Goal: Information Seeking & Learning: Learn about a topic

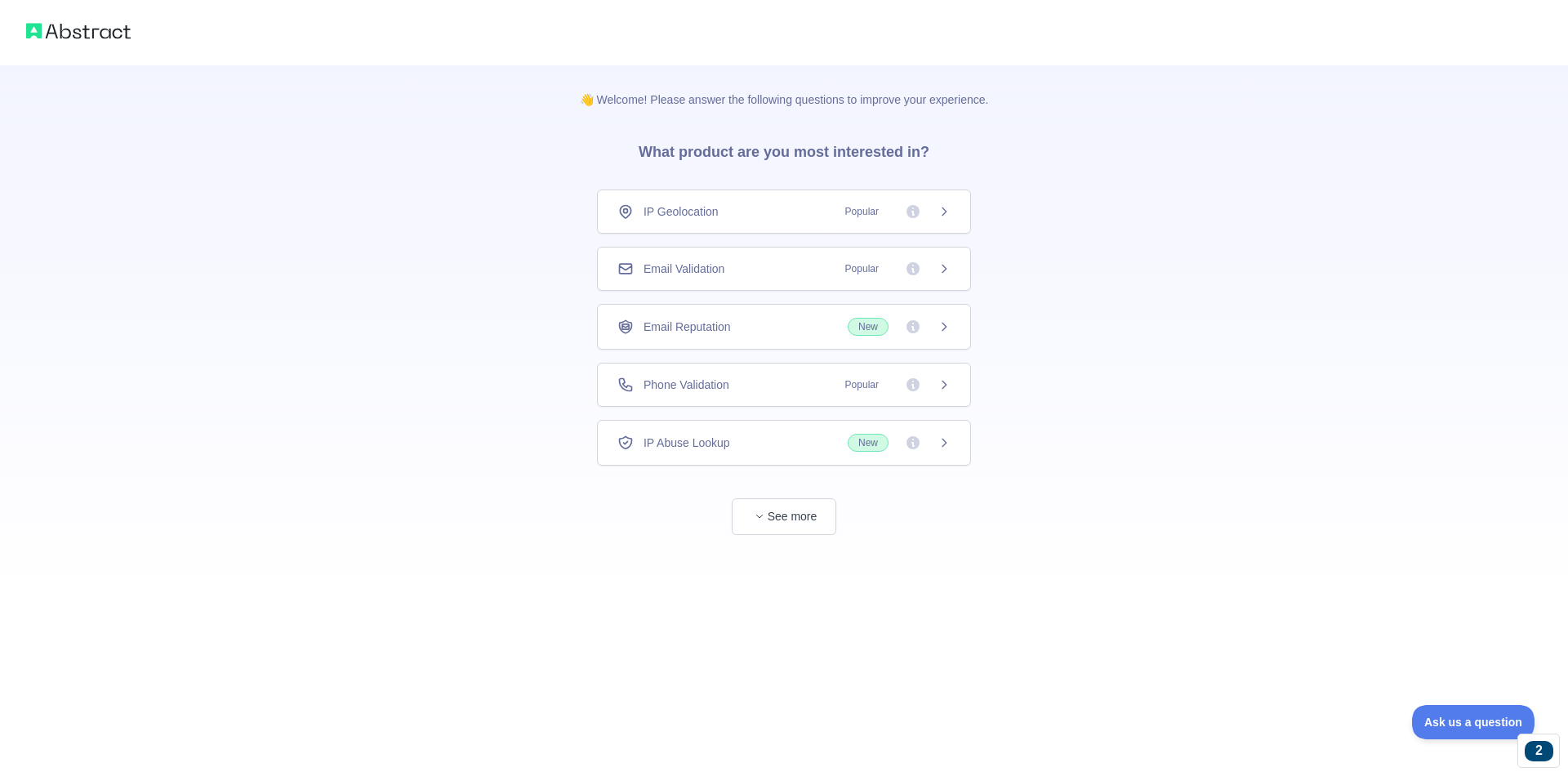
click at [725, 206] on div "IP Geolocation Popular" at bounding box center [784, 212] width 333 height 16
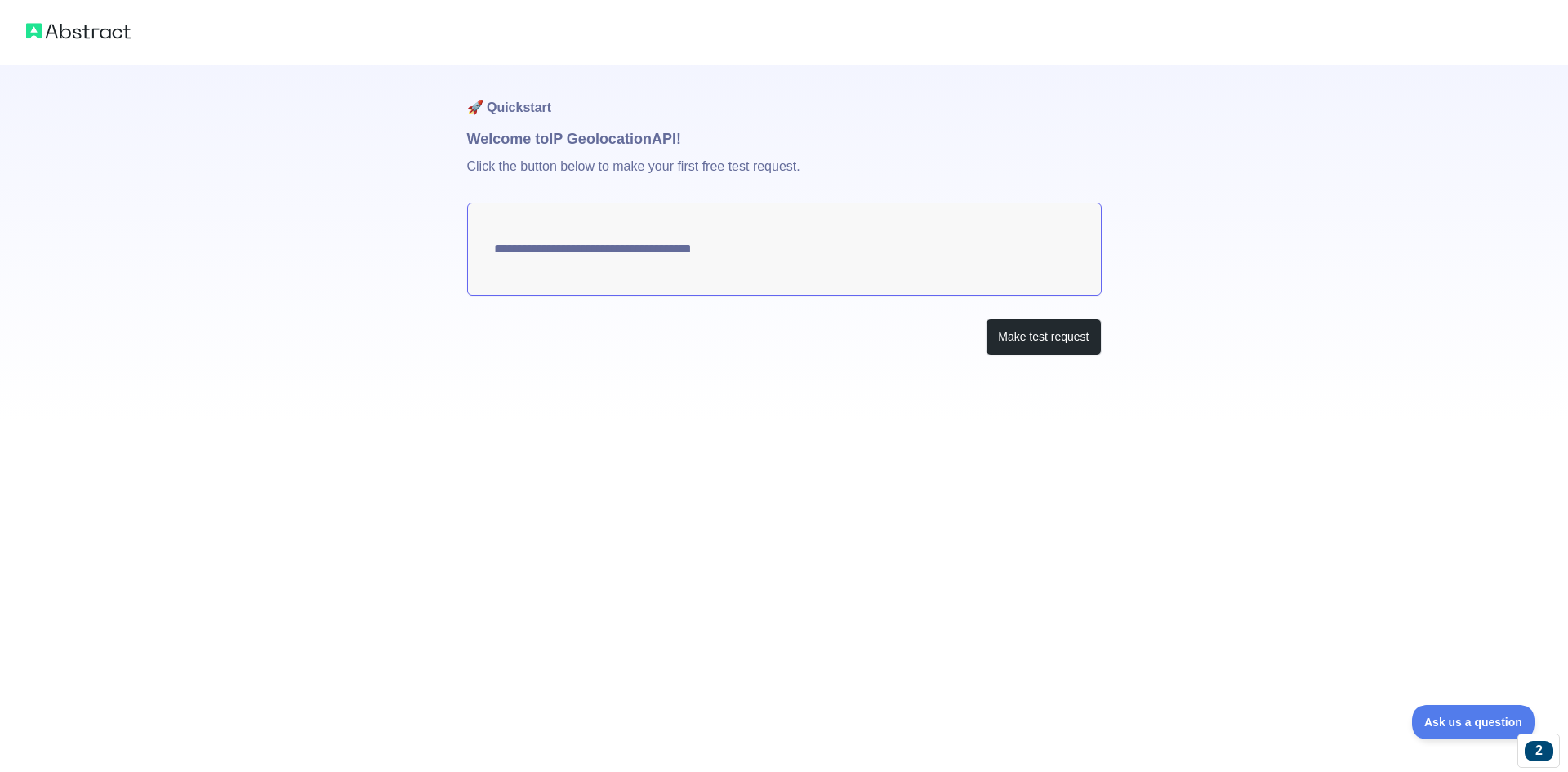
type textarea "**********"
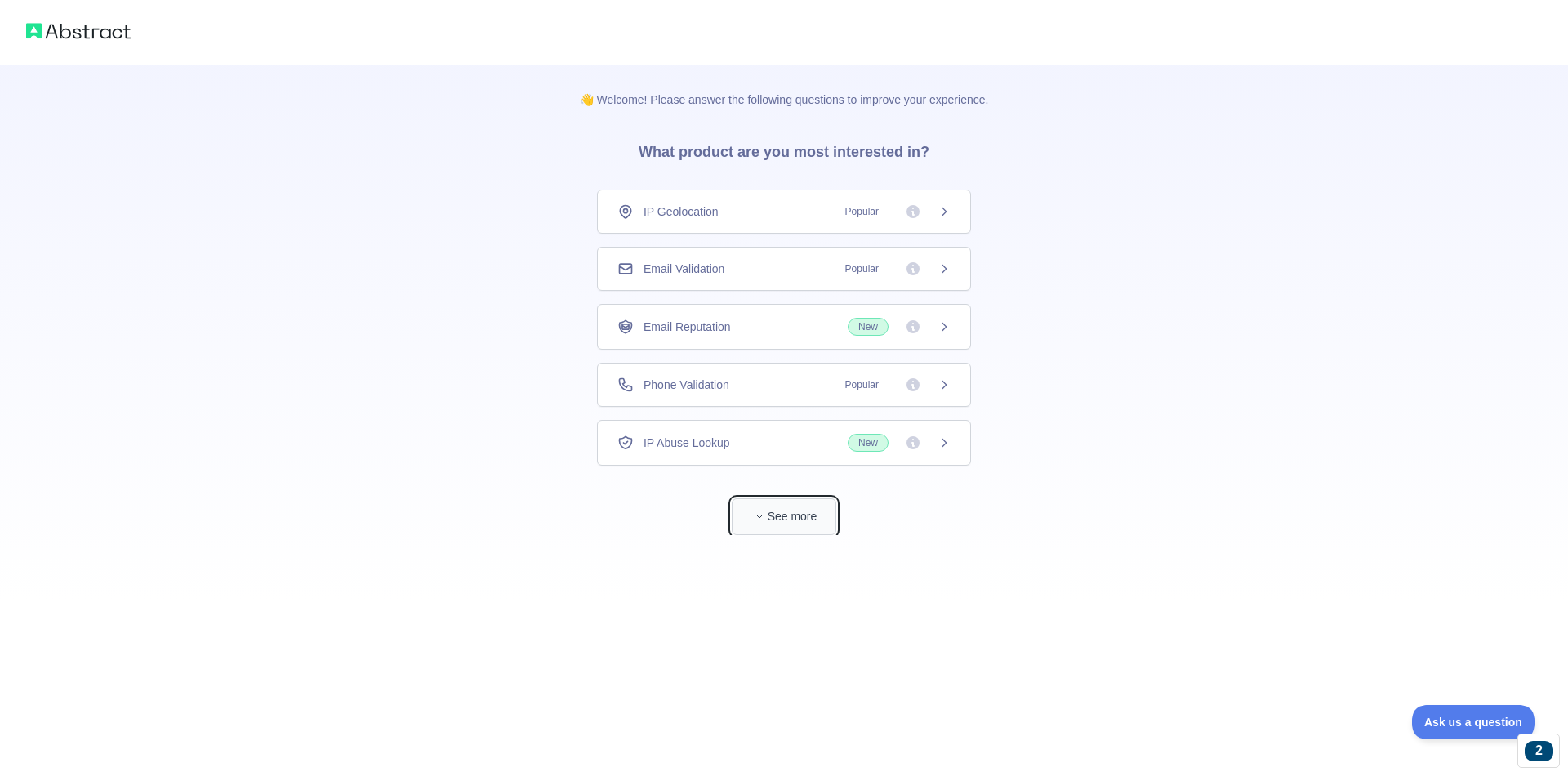
click at [782, 517] on button "See more" at bounding box center [784, 517] width 104 height 37
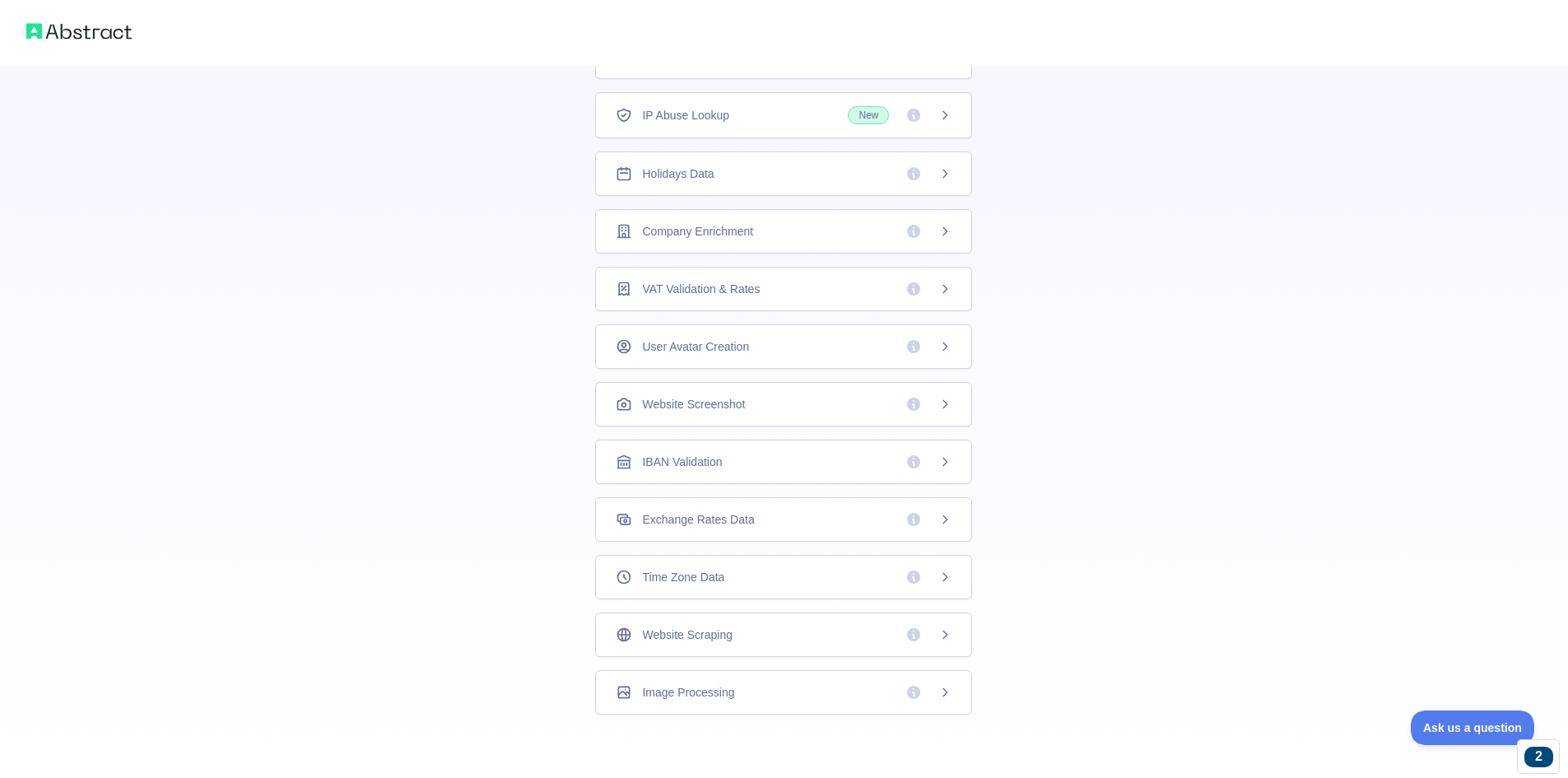
scroll to position [269, 0]
click at [932, 570] on span at bounding box center [928, 575] width 46 height 17
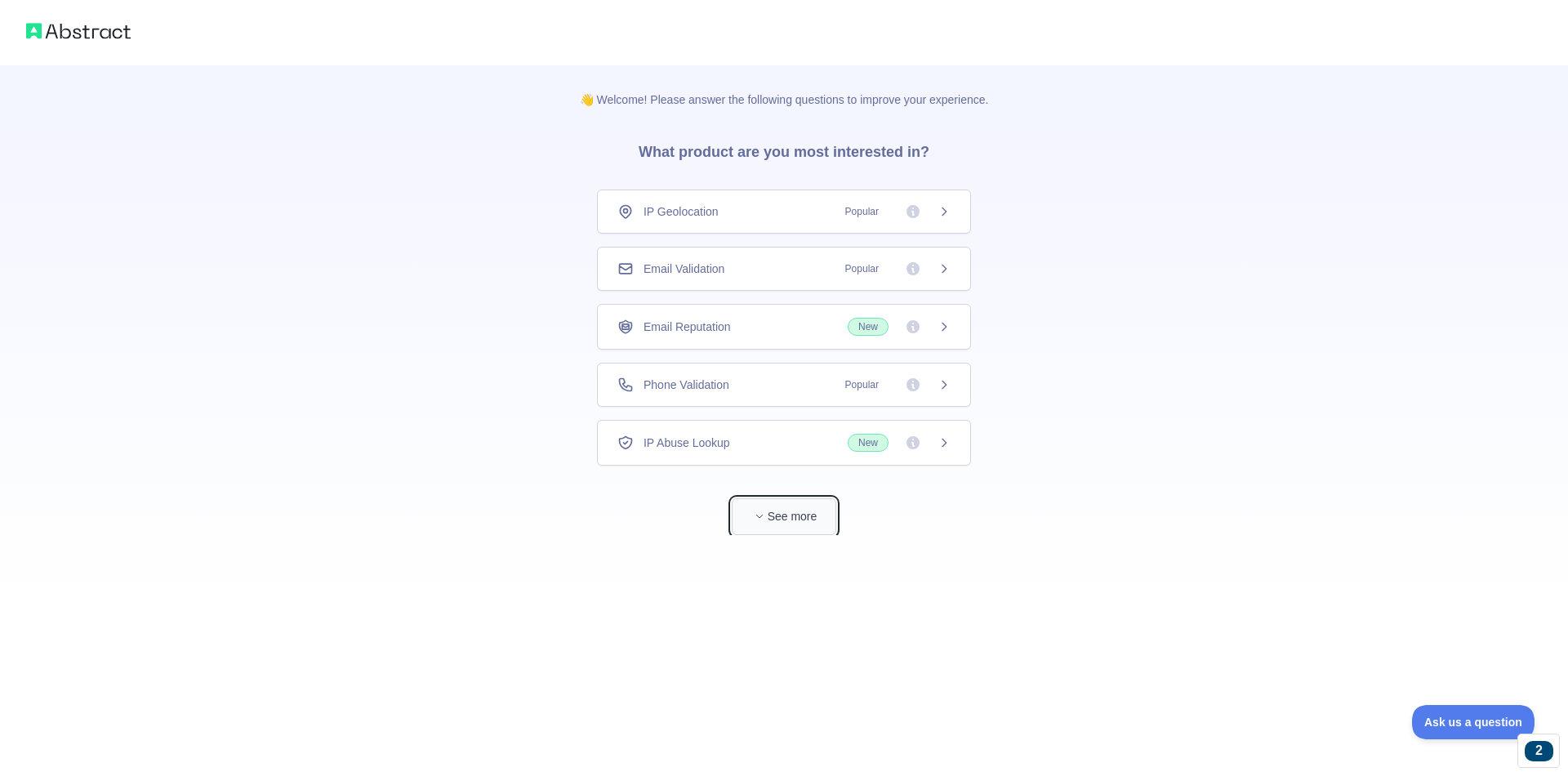
click at [790, 521] on button "See more" at bounding box center [784, 517] width 104 height 37
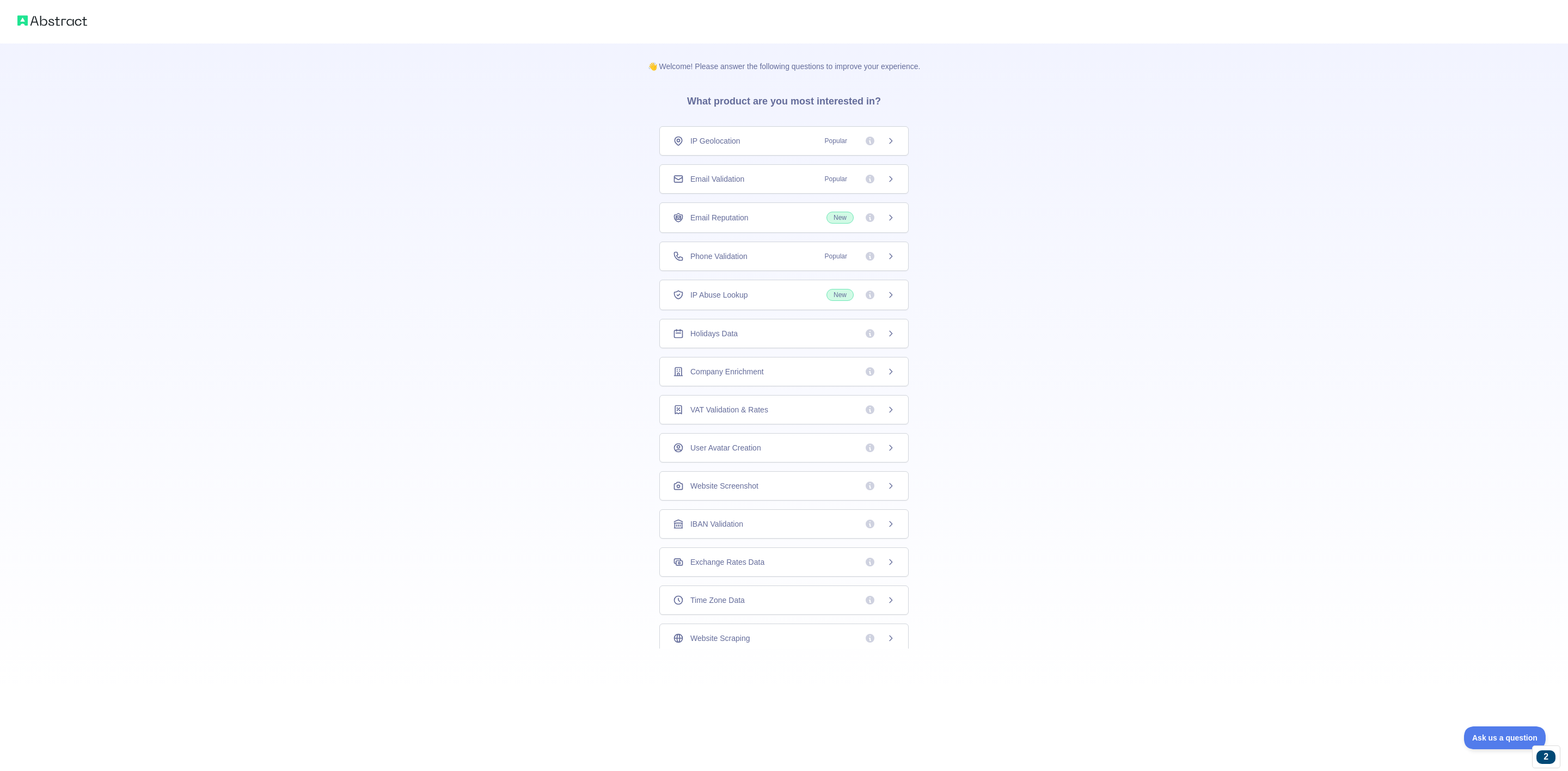
click at [766, 514] on div "Exchange Rates Data" at bounding box center [784, 562] width 250 height 29
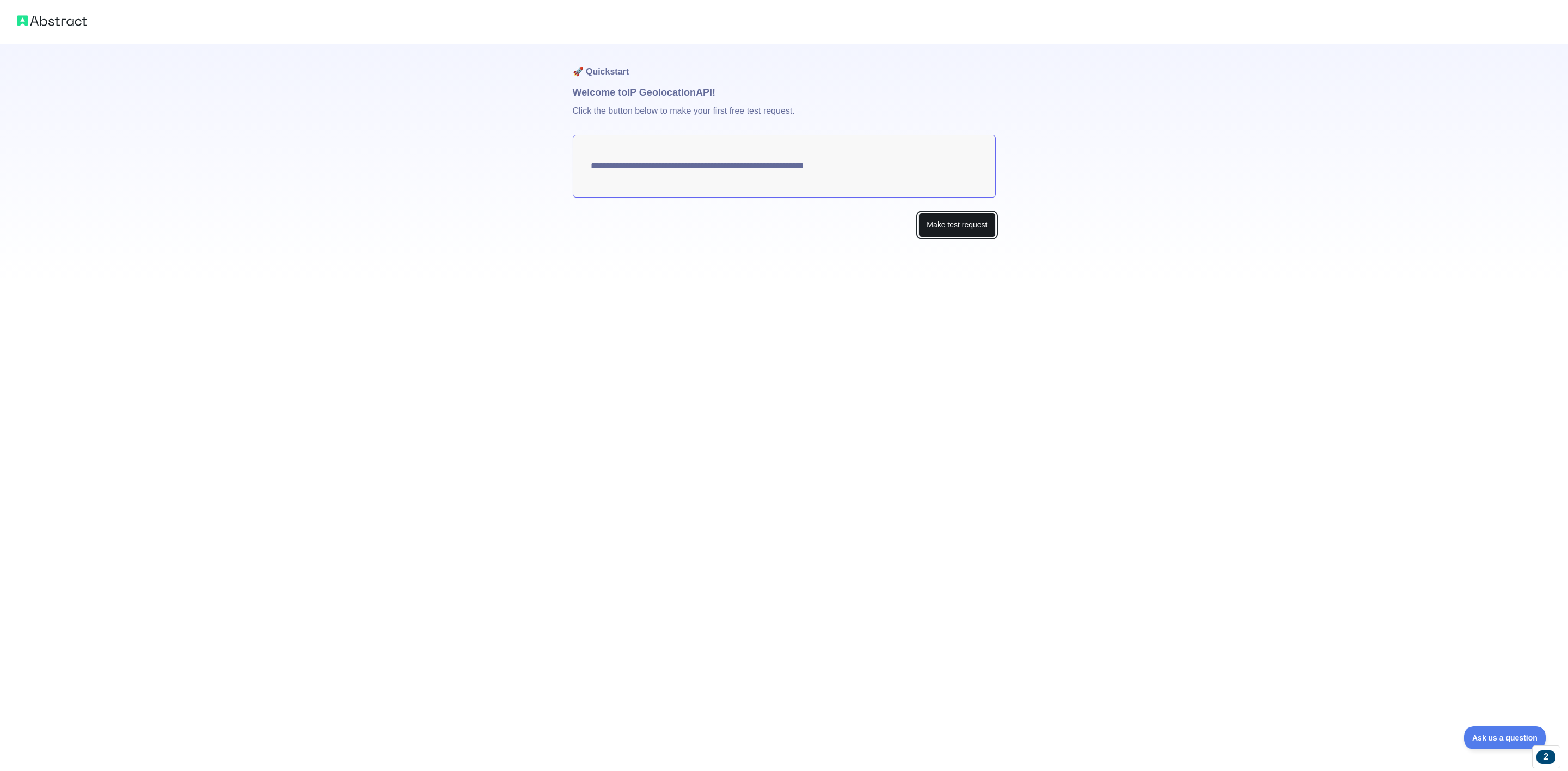
click at [953, 237] on button "Make test request" at bounding box center [957, 225] width 77 height 24
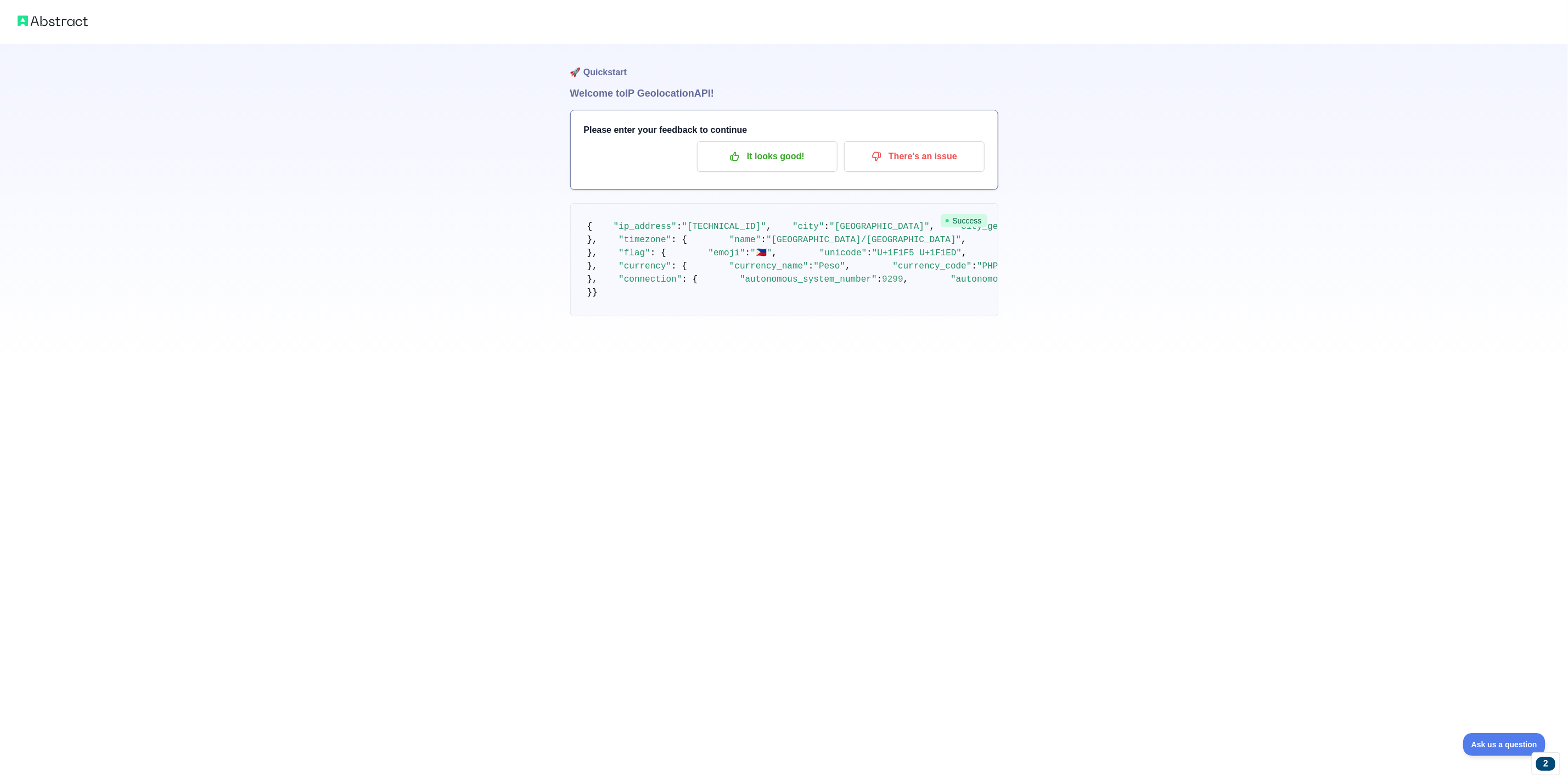
click at [38, 23] on img at bounding box center [53, 20] width 70 height 15
click at [795, 152] on p "It looks good!" at bounding box center [767, 157] width 124 height 18
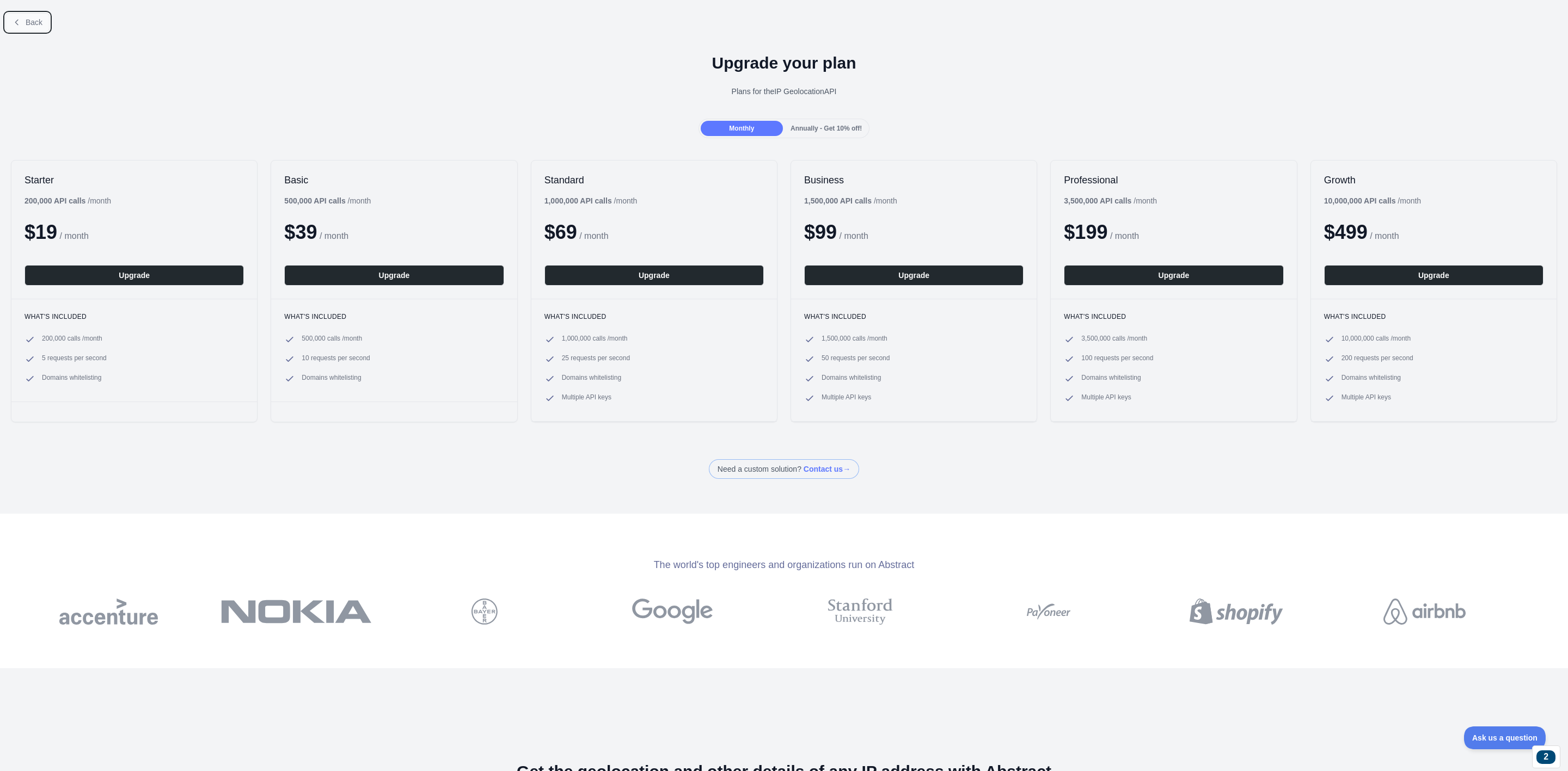
click at [34, 23] on span "Back" at bounding box center [34, 23] width 17 height 9
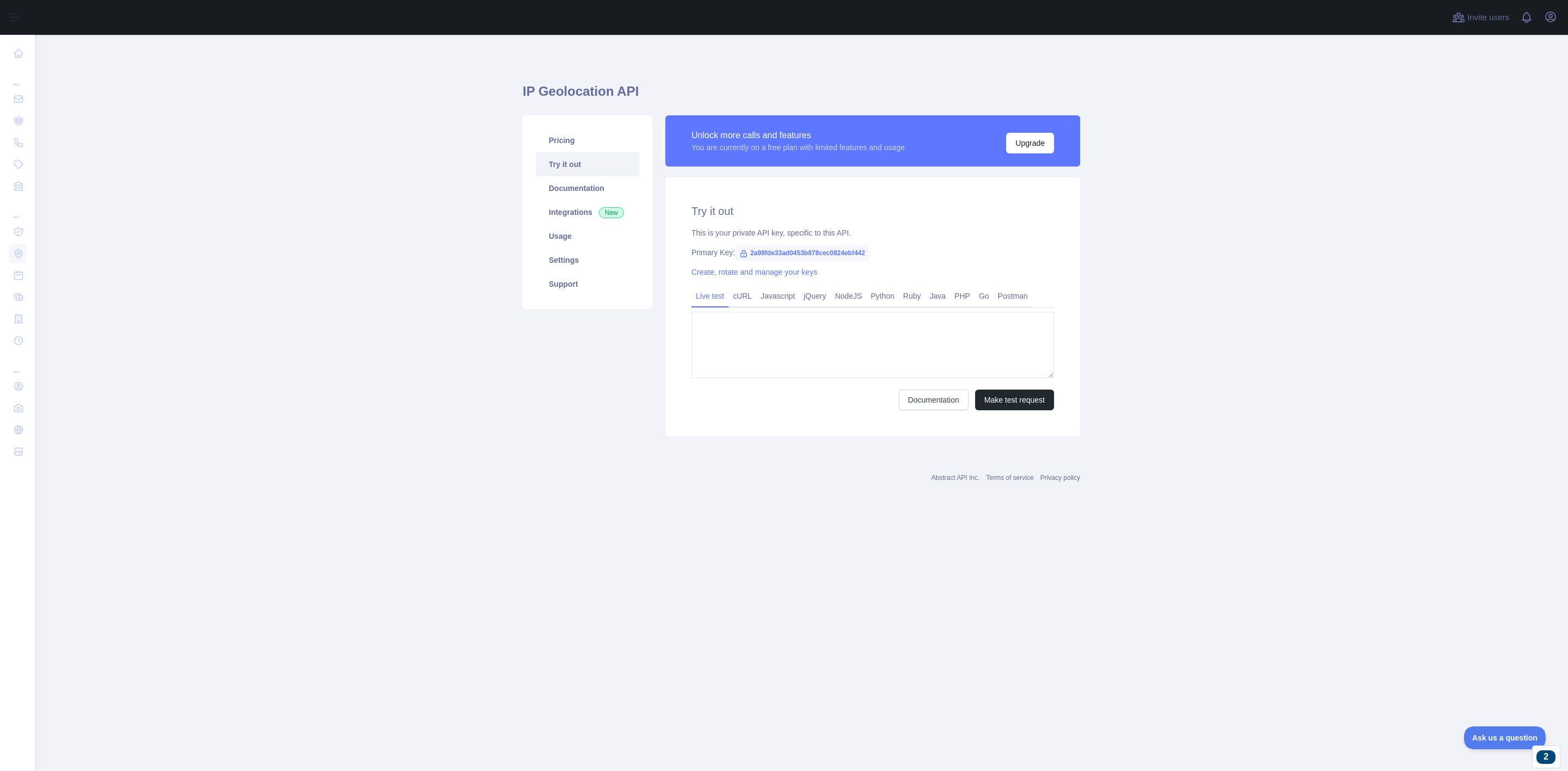
type textarea "**********"
click at [597, 185] on link "Documentation" at bounding box center [587, 188] width 103 height 24
click at [572, 185] on link "Documentation" at bounding box center [587, 188] width 103 height 24
click at [574, 234] on link "Usage" at bounding box center [587, 236] width 103 height 24
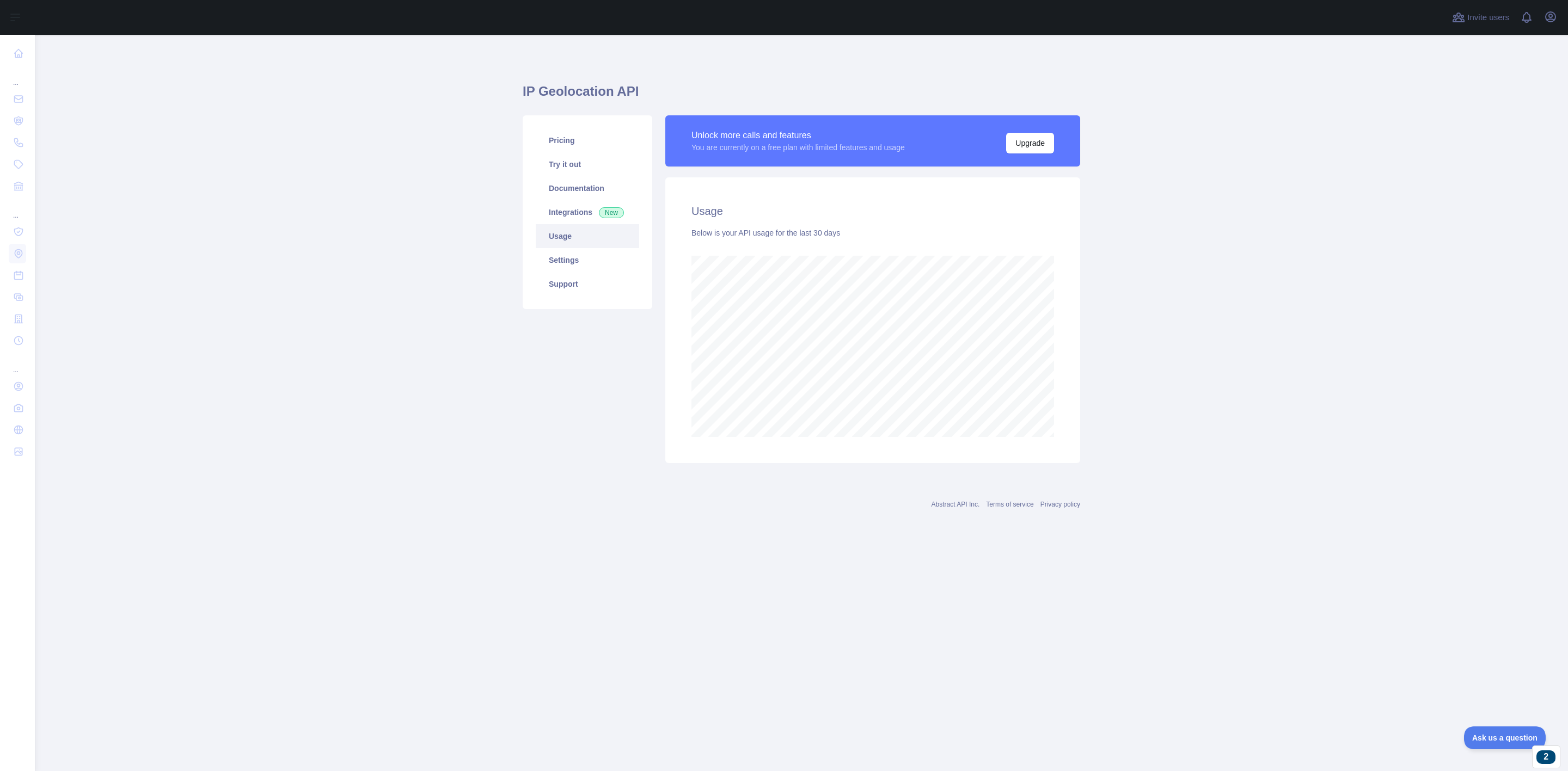
scroll to position [737, 1534]
click at [580, 267] on link "Settings" at bounding box center [587, 260] width 103 height 24
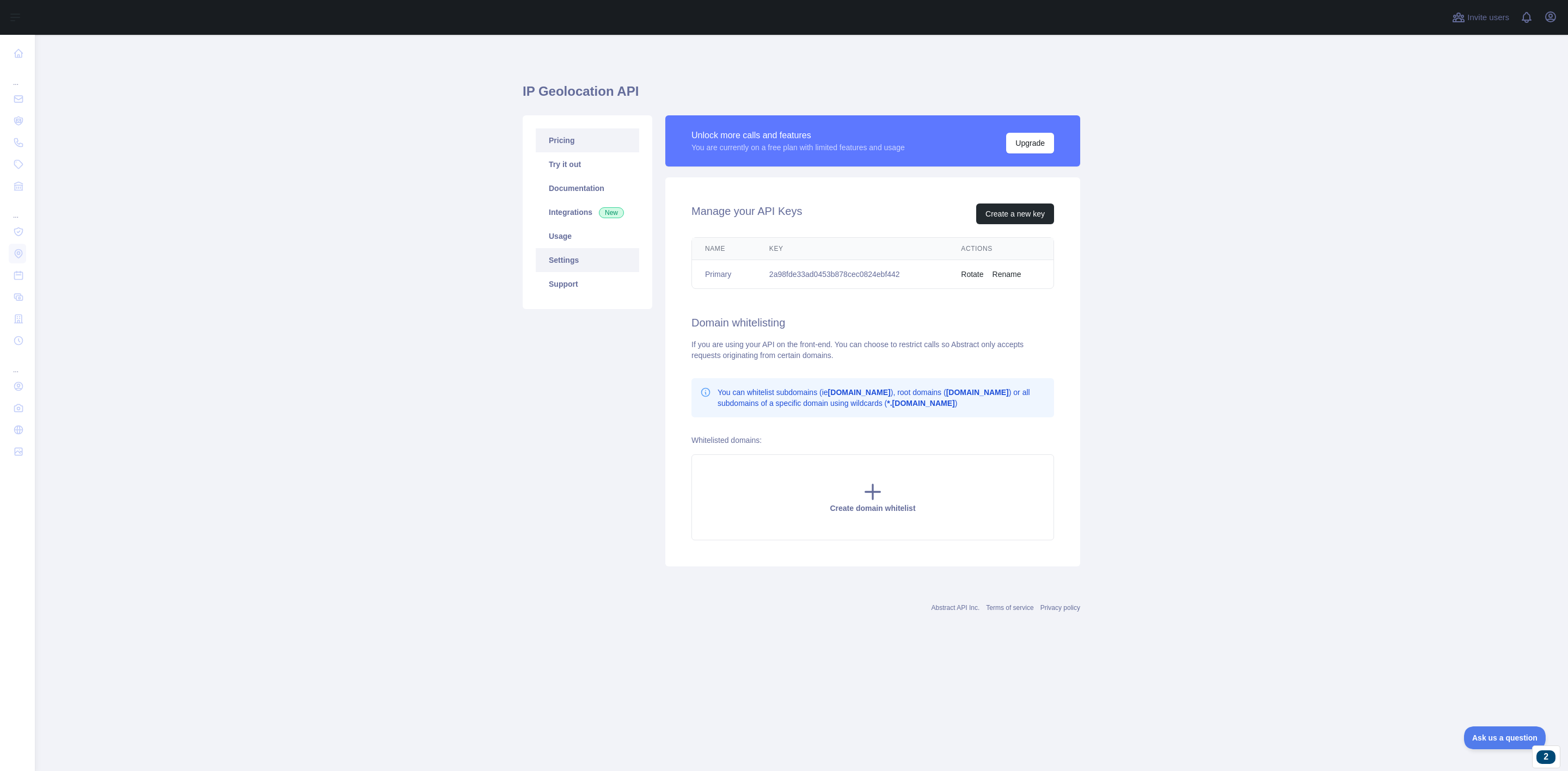
click at [586, 147] on link "Pricing" at bounding box center [587, 140] width 103 height 24
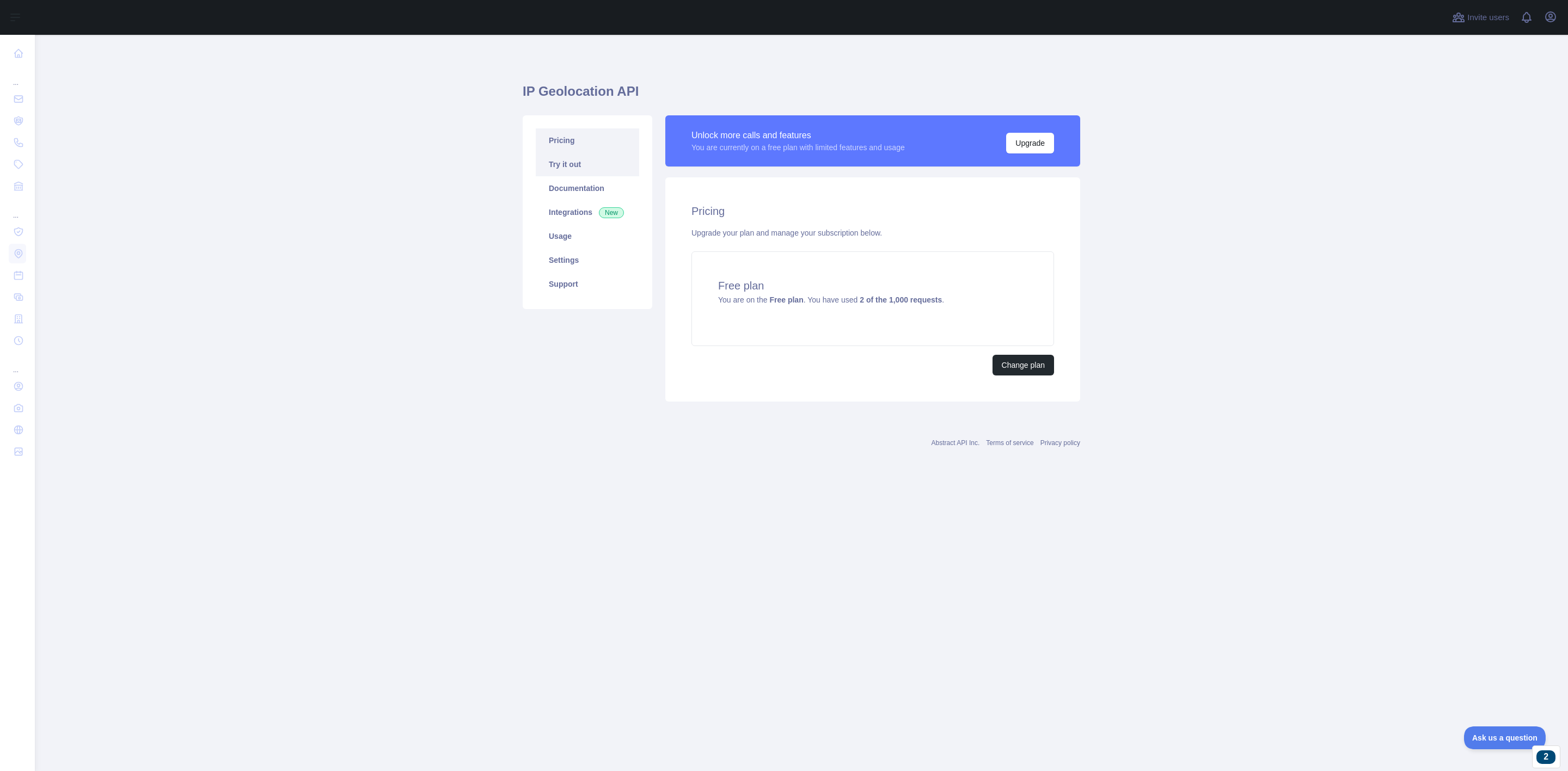
click at [579, 164] on link "Try it out" at bounding box center [587, 164] width 103 height 24
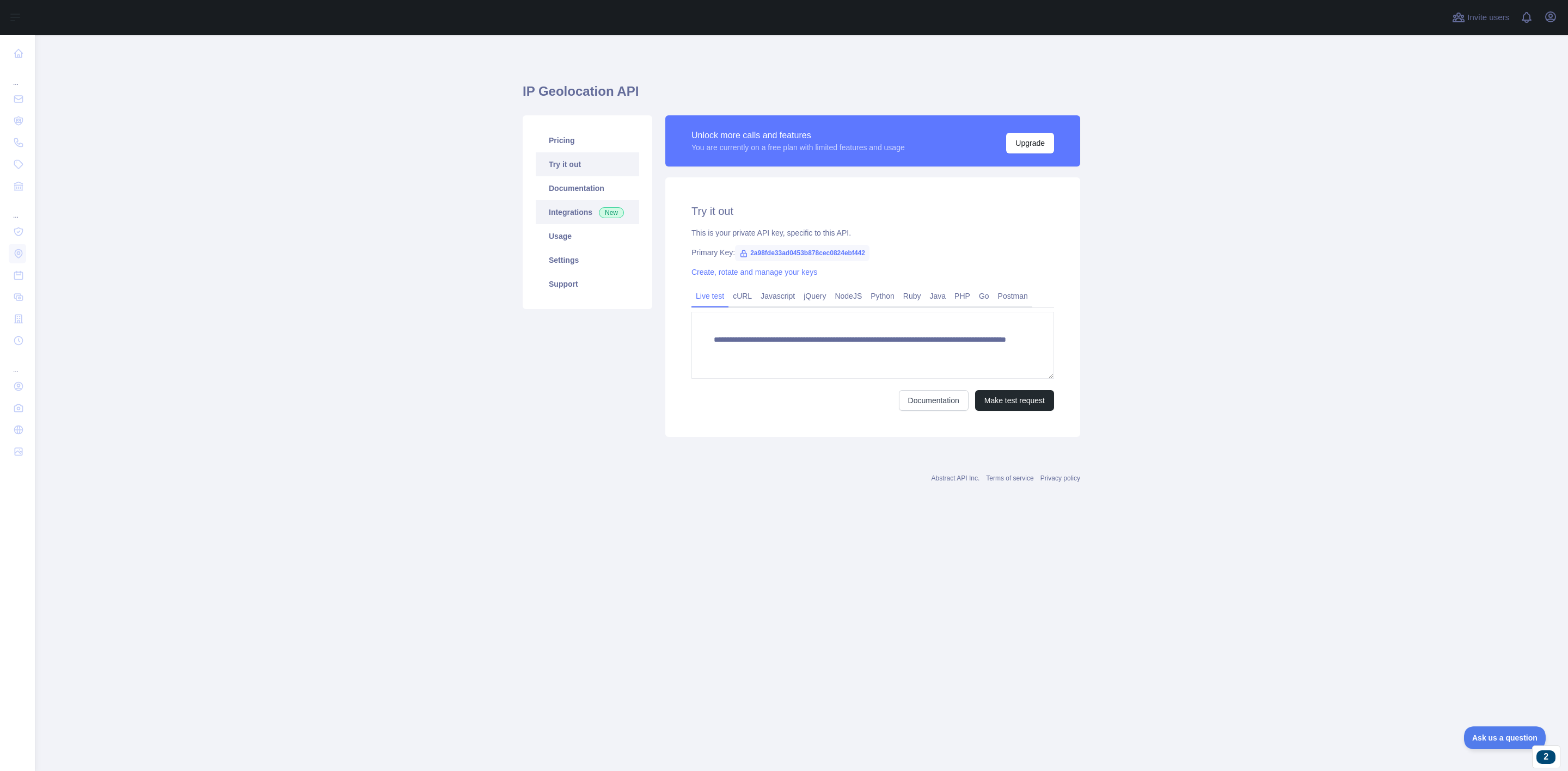
click at [601, 216] on span "New" at bounding box center [611, 213] width 25 height 11
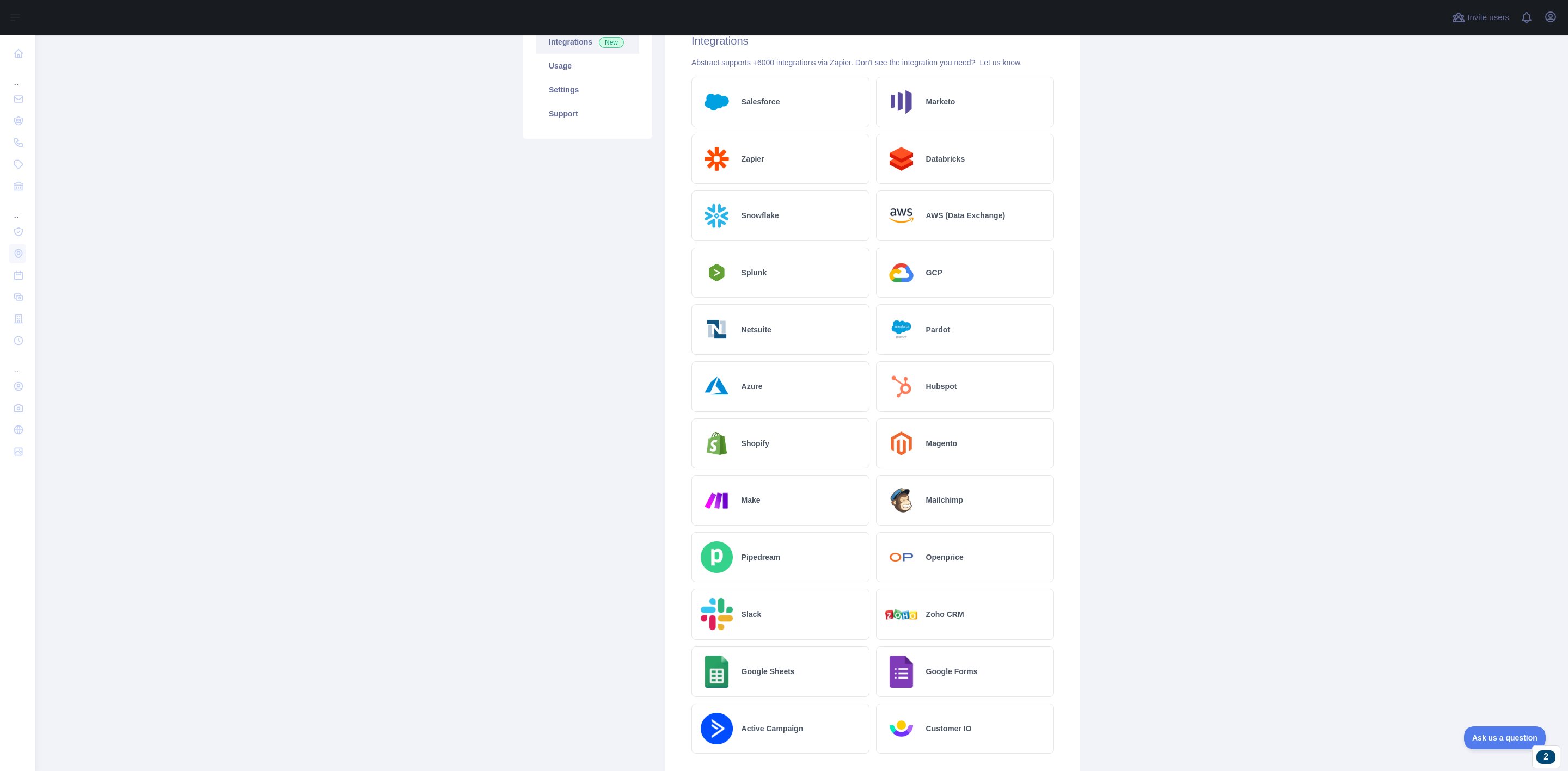
scroll to position [163, 0]
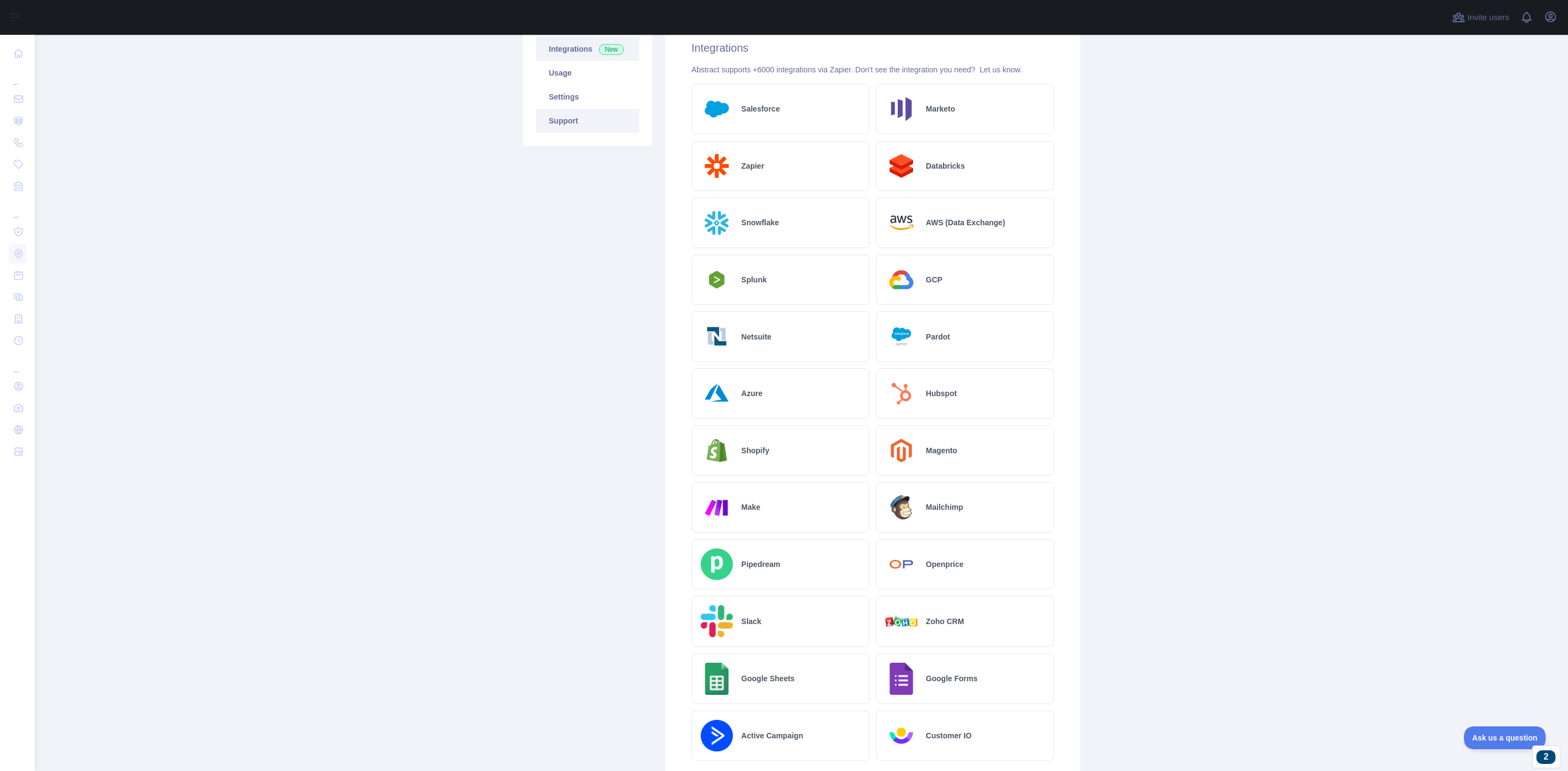
click at [548, 115] on link "Support" at bounding box center [587, 120] width 103 height 24
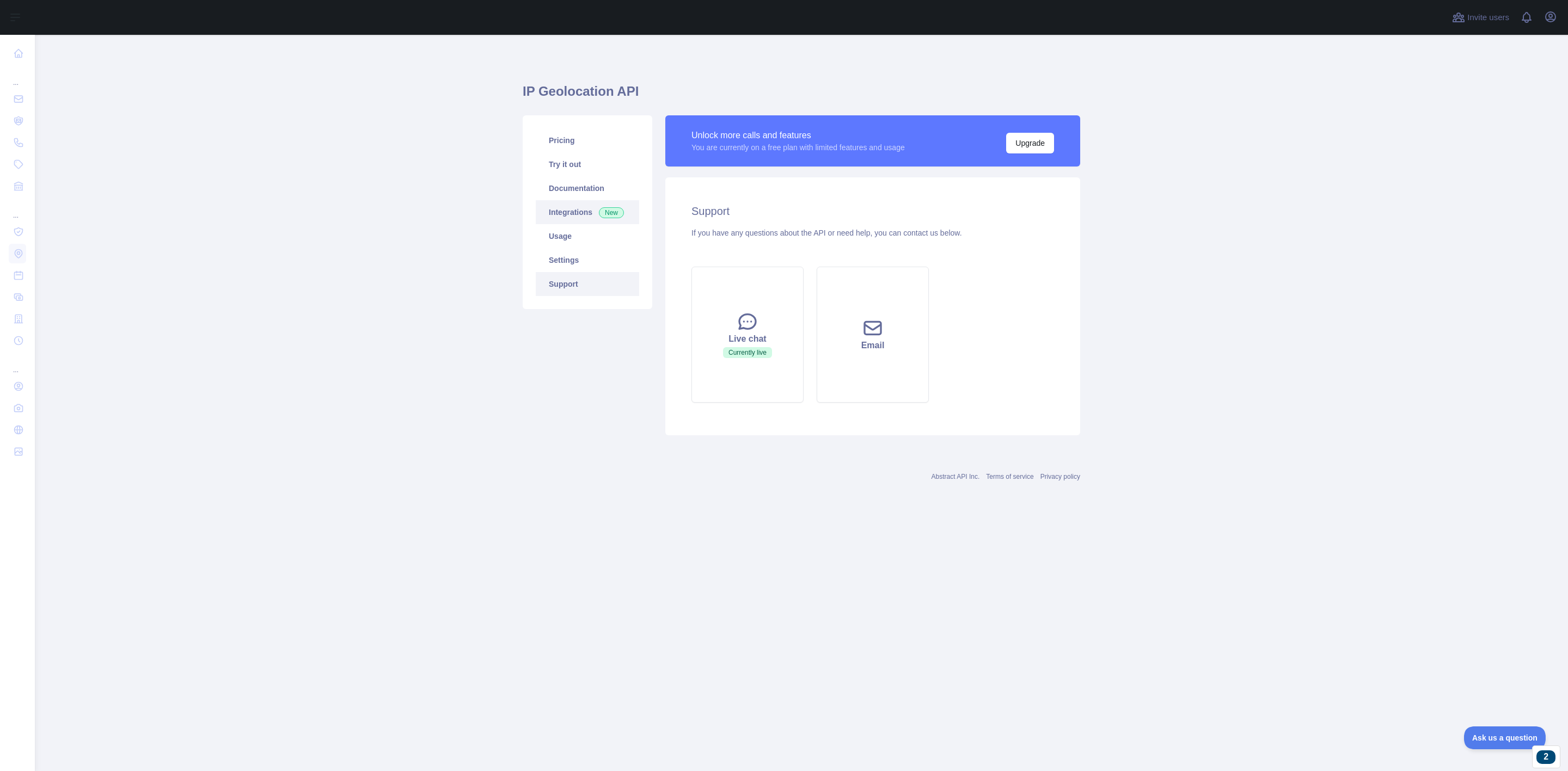
click at [552, 208] on link "Integrations New" at bounding box center [587, 212] width 103 height 24
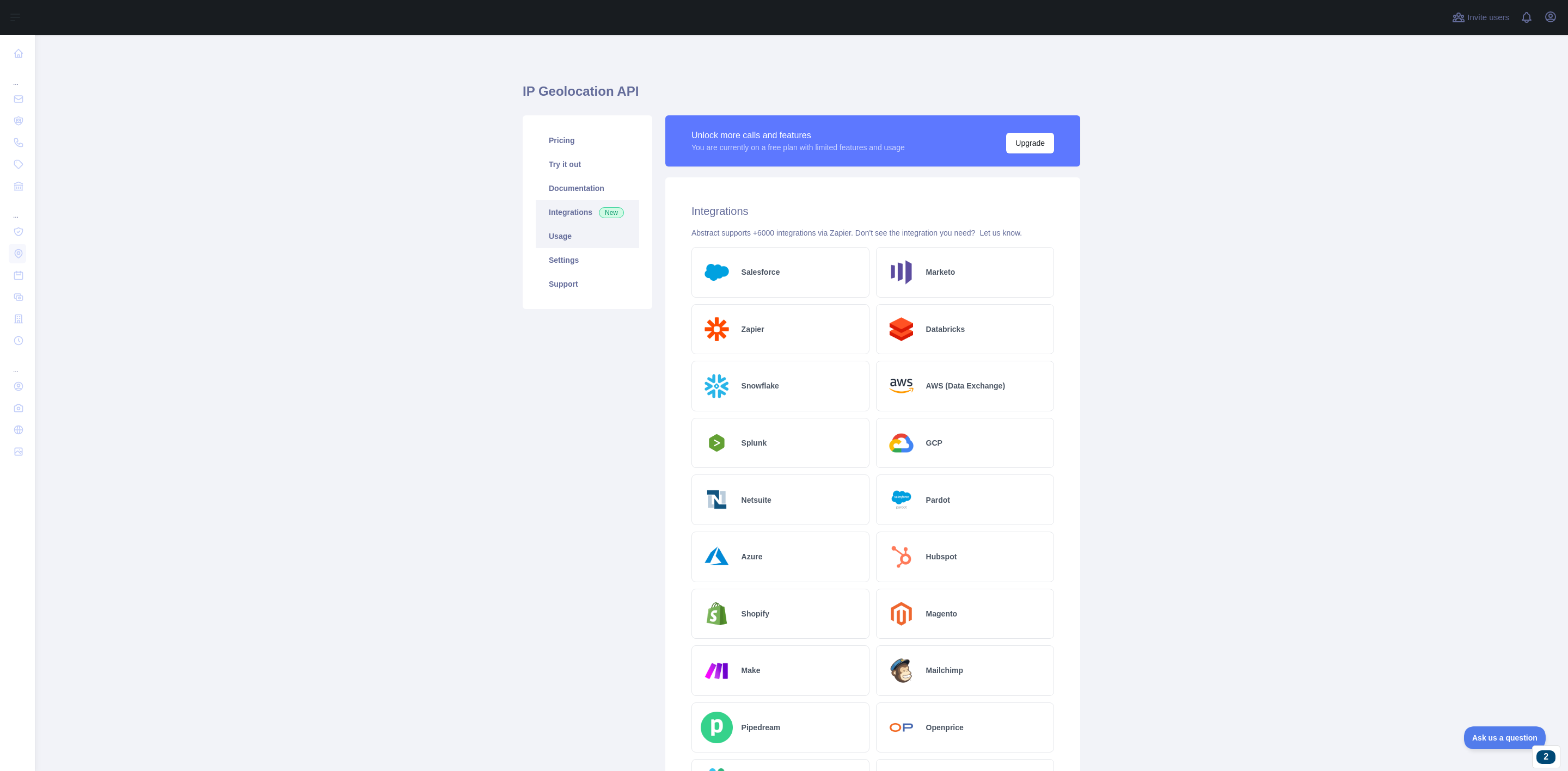
click at [610, 245] on link "Usage" at bounding box center [587, 236] width 103 height 24
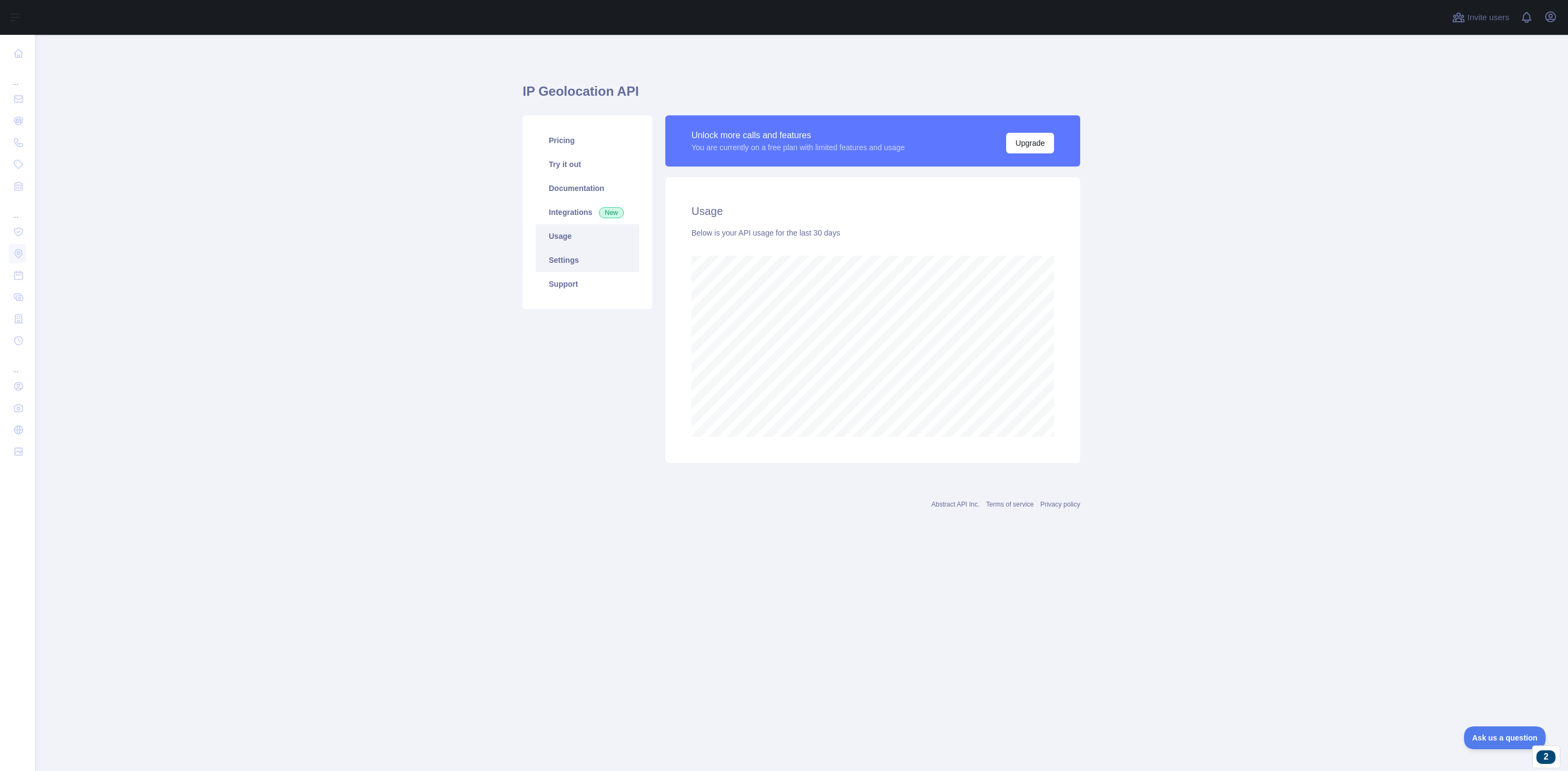
scroll to position [737, 1534]
click at [608, 262] on link "Settings" at bounding box center [587, 260] width 103 height 24
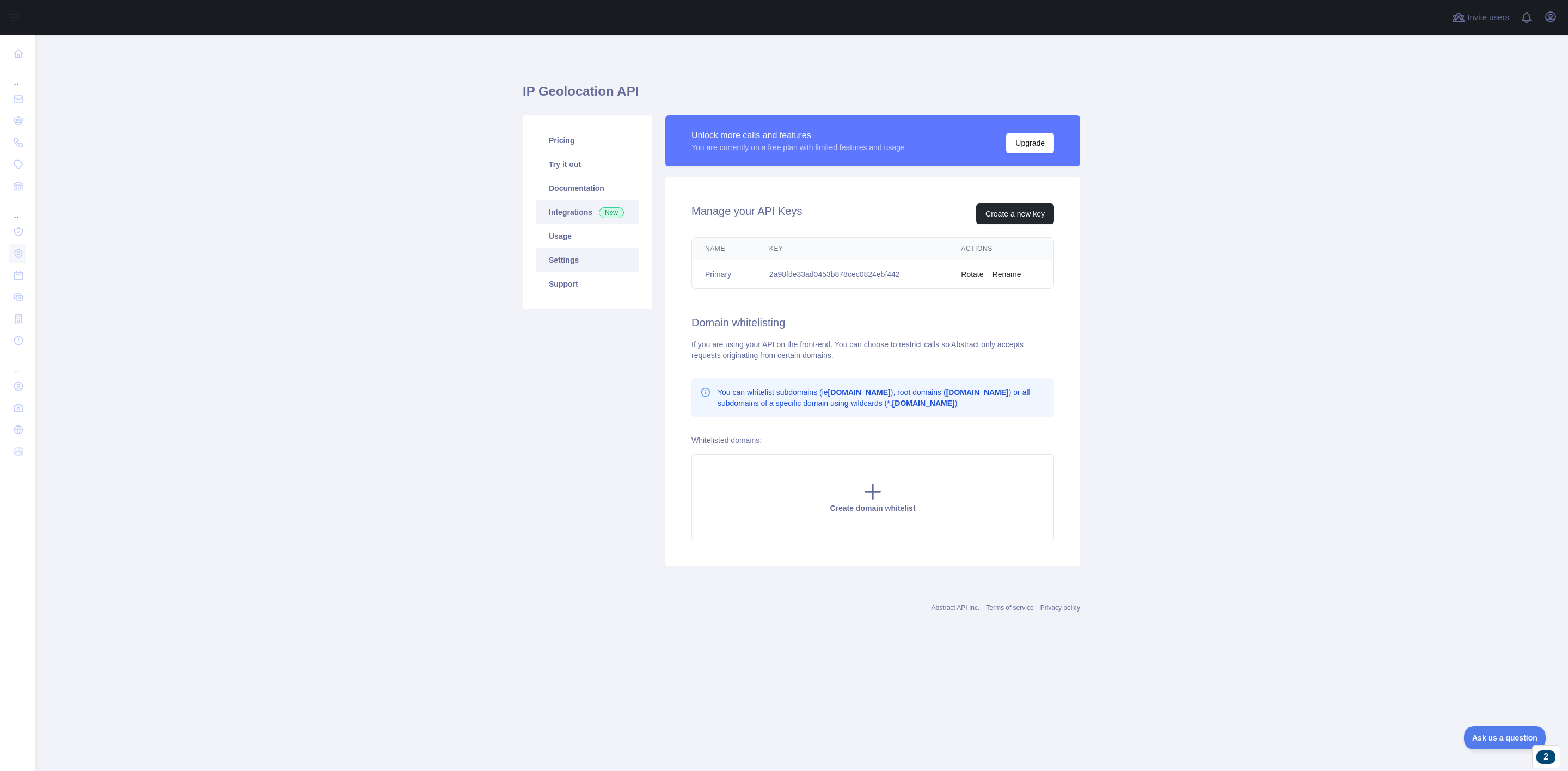
click at [567, 213] on link "Integrations New" at bounding box center [587, 212] width 103 height 24
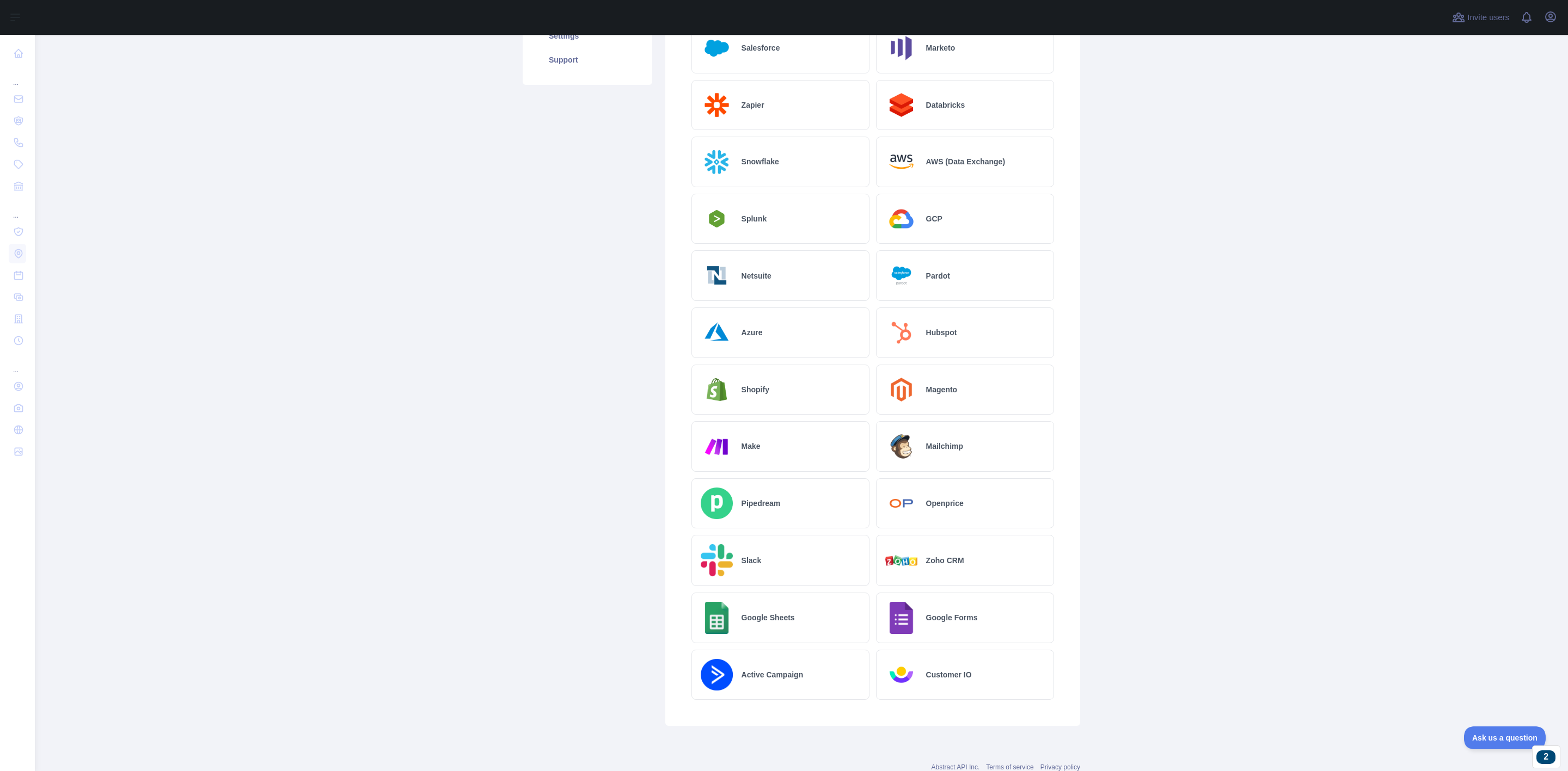
scroll to position [265, 0]
